Goal: Register for event/course

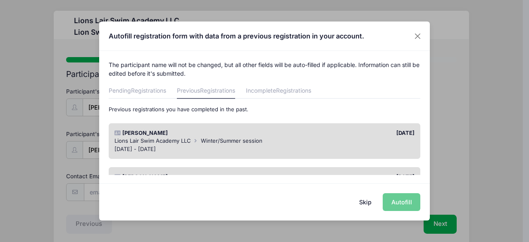
click at [344, 141] on div "Lions Lair Swim Academy LLC Winter/Summer session" at bounding box center [265, 141] width 301 height 8
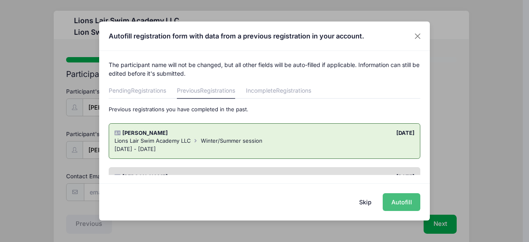
click at [404, 208] on button "Autofill" at bounding box center [402, 202] width 38 height 18
type input "[EMAIL_ADDRESS][DOMAIN_NAME]"
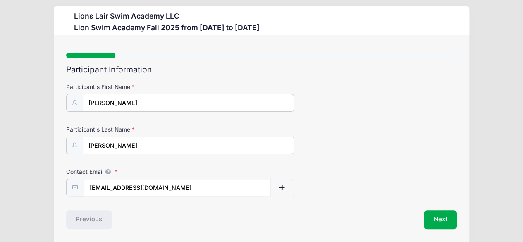
scroll to position [34, 0]
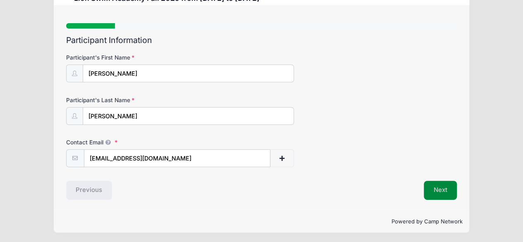
click at [438, 191] on button "Next" at bounding box center [441, 190] width 34 height 19
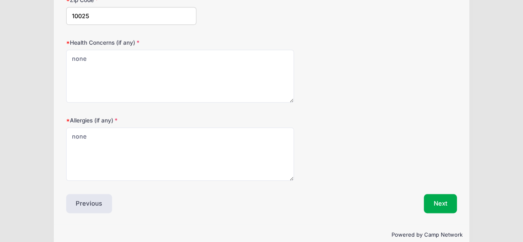
scroll to position [399, 0]
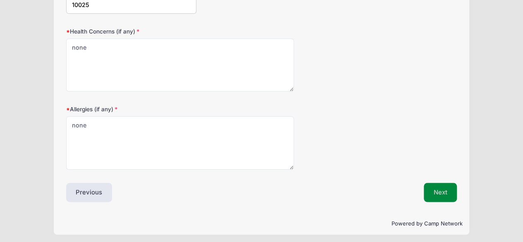
click at [440, 188] on button "Next" at bounding box center [441, 192] width 34 height 19
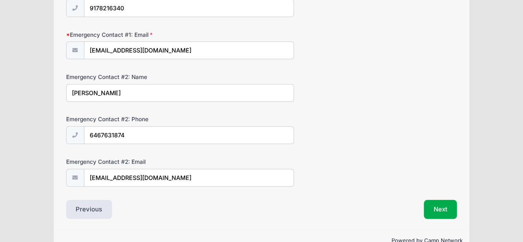
scroll to position [286, 0]
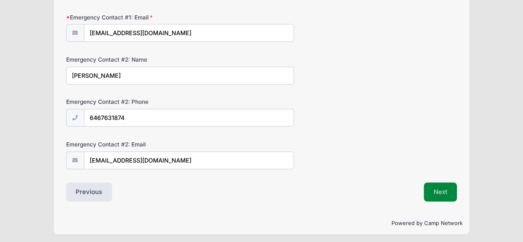
click at [445, 195] on button "Next" at bounding box center [441, 191] width 34 height 19
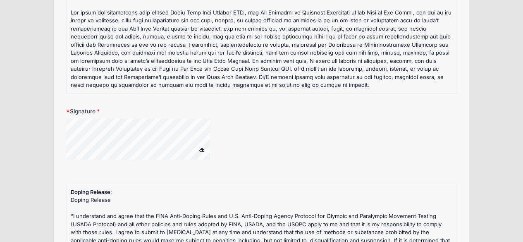
scroll to position [109, 0]
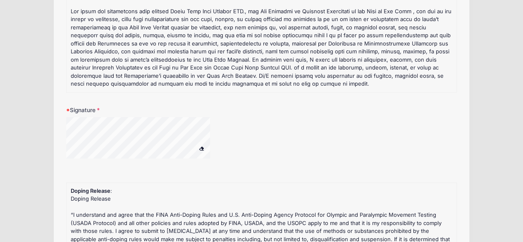
click at [199, 151] on button at bounding box center [201, 149] width 14 height 10
click at [201, 148] on span at bounding box center [202, 148] width 6 height 5
click at [203, 152] on button at bounding box center [201, 149] width 14 height 10
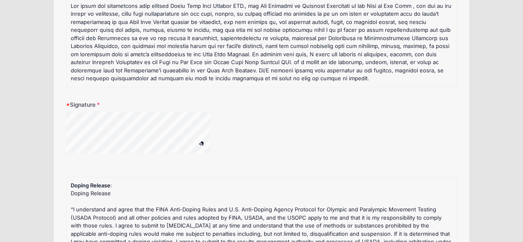
scroll to position [111, 0]
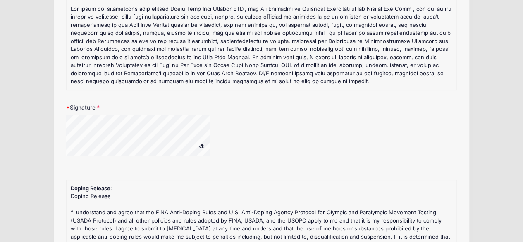
click at [131, 160] on div at bounding box center [180, 162] width 228 height 8
click at [128, 159] on div at bounding box center [180, 162] width 228 height 8
click at [126, 160] on div at bounding box center [180, 162] width 228 height 8
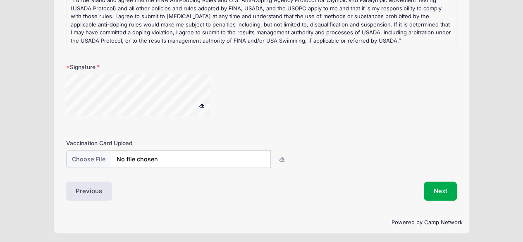
scroll to position [321, 0]
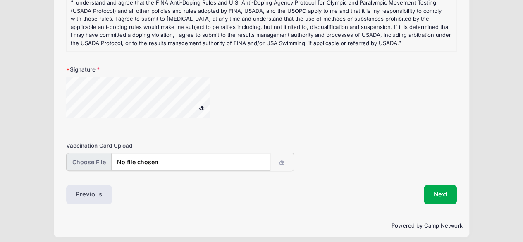
click at [148, 160] on input "file" at bounding box center [169, 162] width 204 height 18
type input "C:\fakepath\Eleanor vax.pdf"
click at [443, 198] on button "Next" at bounding box center [441, 193] width 34 height 19
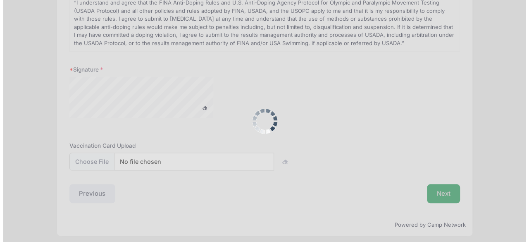
scroll to position [0, 0]
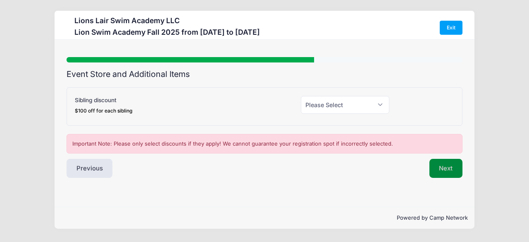
click at [450, 174] on button "Next" at bounding box center [447, 168] width 34 height 19
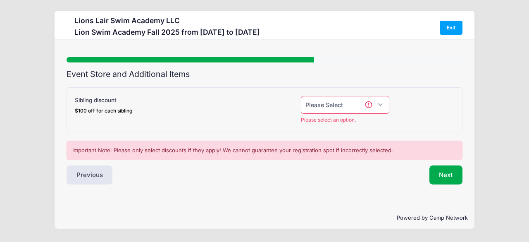
click at [375, 109] on select "Please Select Yes (-$100.00) No" at bounding box center [345, 105] width 89 height 18
select select "0"
click at [301, 96] on select "Please Select Yes (-$100.00) No" at bounding box center [345, 105] width 89 height 18
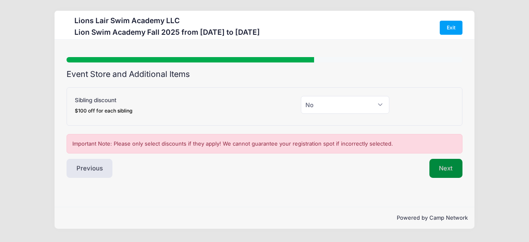
click at [445, 167] on button "Next" at bounding box center [447, 168] width 34 height 19
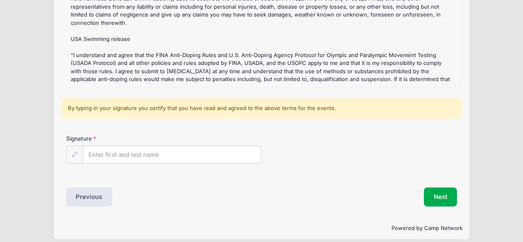
scroll to position [127, 0]
click at [175, 151] on input "Signature" at bounding box center [172, 155] width 178 height 18
type input "Elizabeth Jackson"
click at [442, 197] on button "Next" at bounding box center [441, 196] width 34 height 19
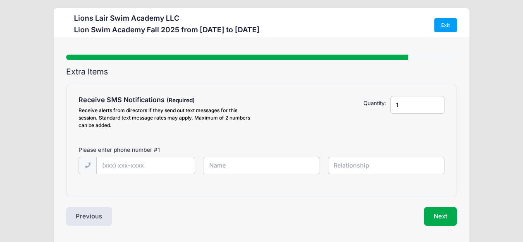
scroll to position [0, 0]
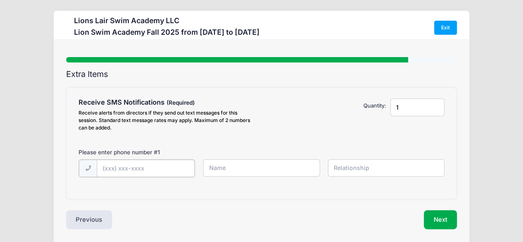
click at [150, 169] on input "text" at bounding box center [146, 169] width 98 height 18
type input "(917) 586-4236"
click at [249, 169] on input "text" at bounding box center [261, 168] width 117 height 18
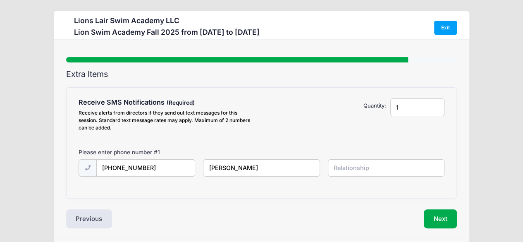
type input "Elizabeth Jackson"
type input "mother"
click at [444, 225] on button "Next" at bounding box center [441, 218] width 34 height 19
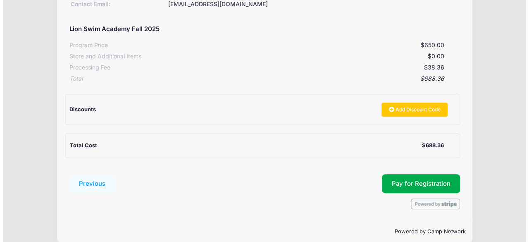
scroll to position [127, 0]
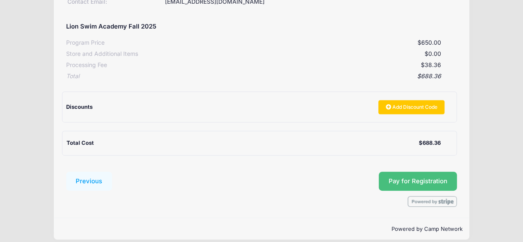
click at [411, 180] on button "Pay for Registration" at bounding box center [418, 181] width 79 height 19
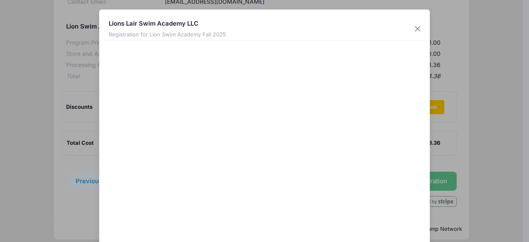
scroll to position [77, 0]
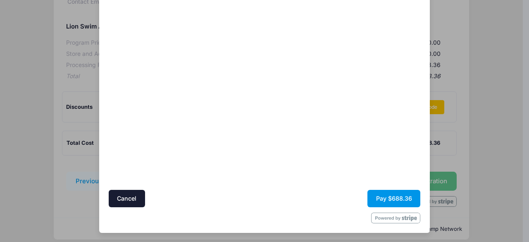
click at [392, 197] on button "Pay $688.36" at bounding box center [394, 199] width 53 height 18
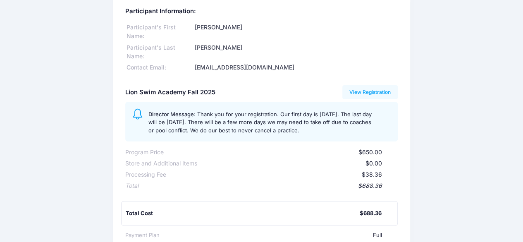
scroll to position [38, 0]
